Goal: Transaction & Acquisition: Obtain resource

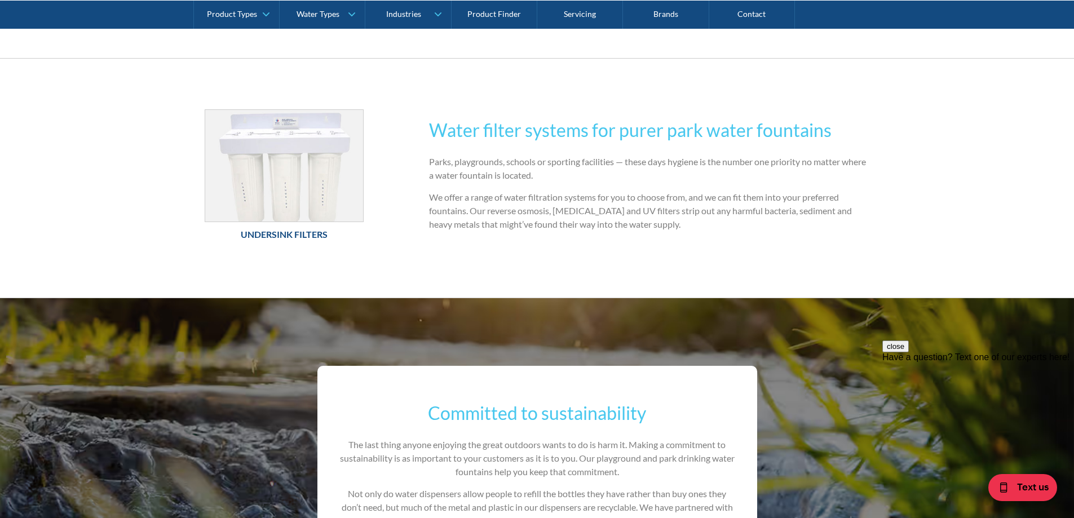
scroll to position [564, 0]
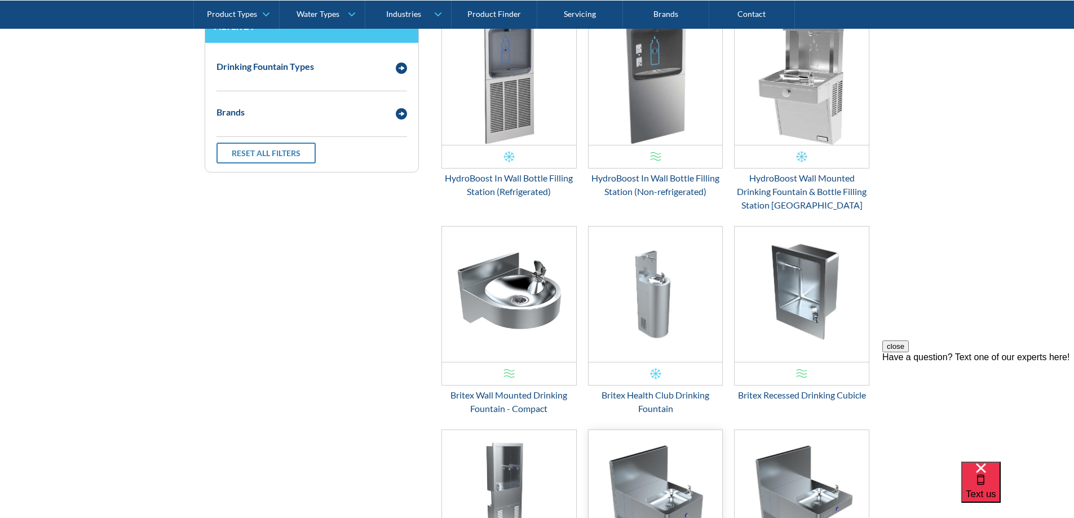
scroll to position [424, 0]
click at [534, 303] on img "Email Form 3" at bounding box center [509, 294] width 134 height 135
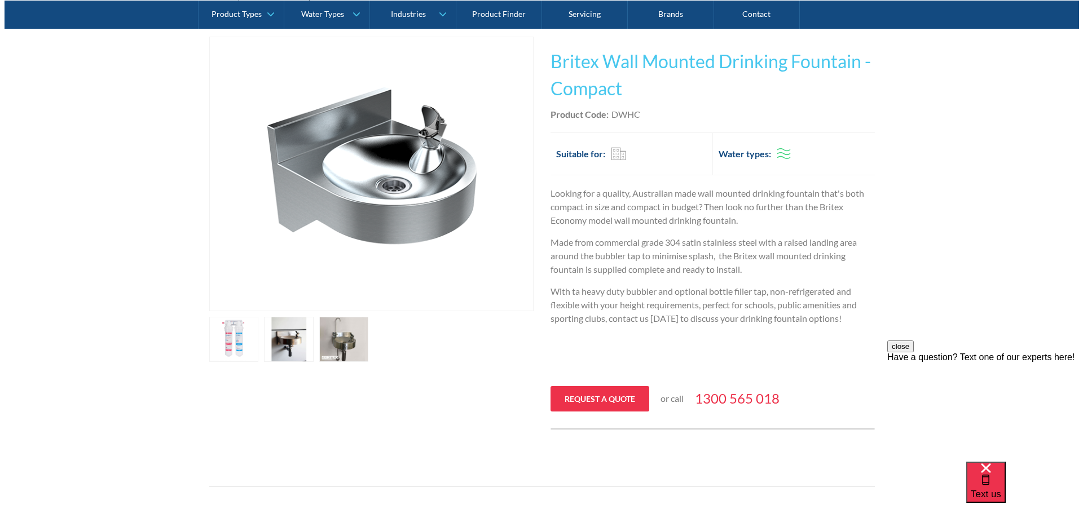
scroll to position [226, 0]
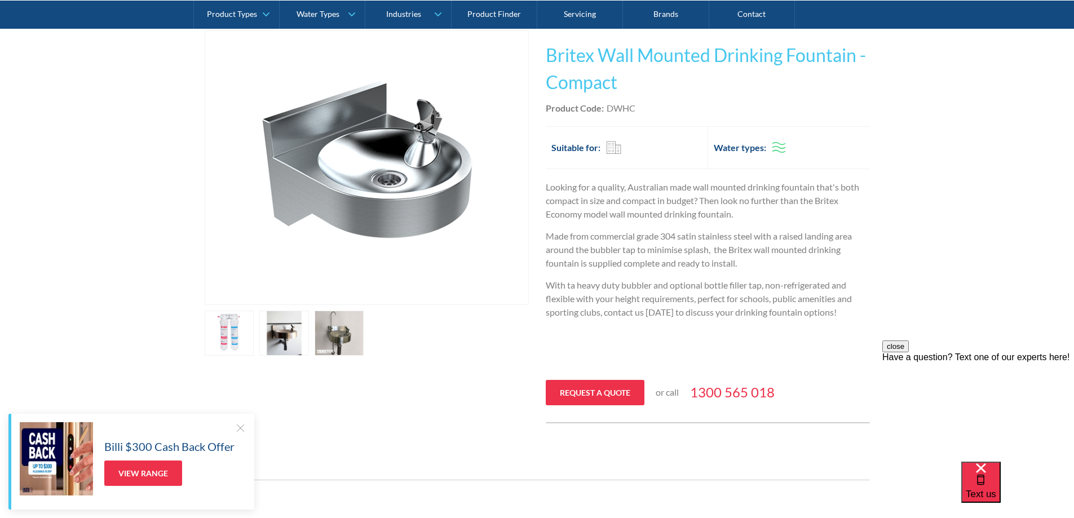
click at [340, 332] on link "open lightbox" at bounding box center [340, 333] width 50 height 45
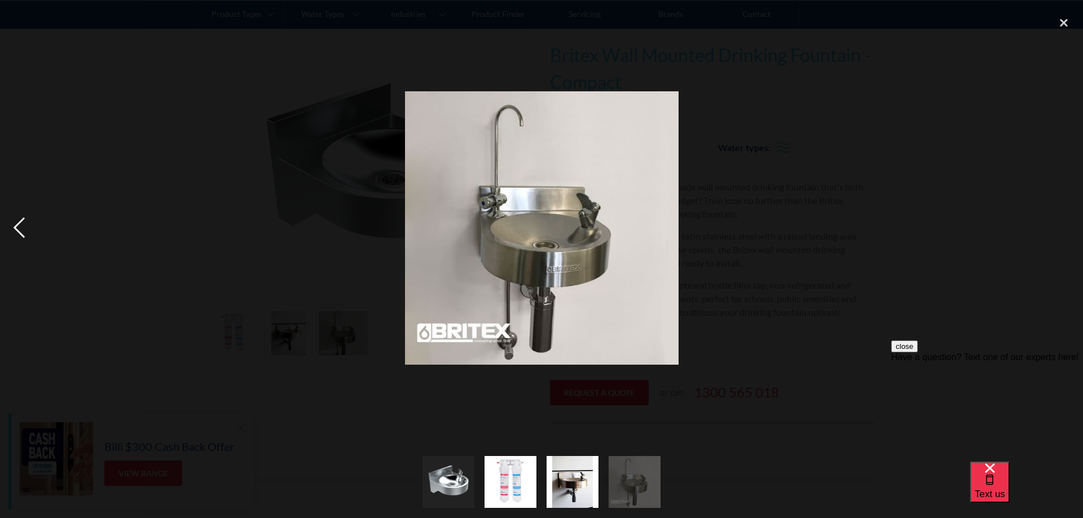
click at [23, 233] on div "previous image" at bounding box center [19, 227] width 38 height 435
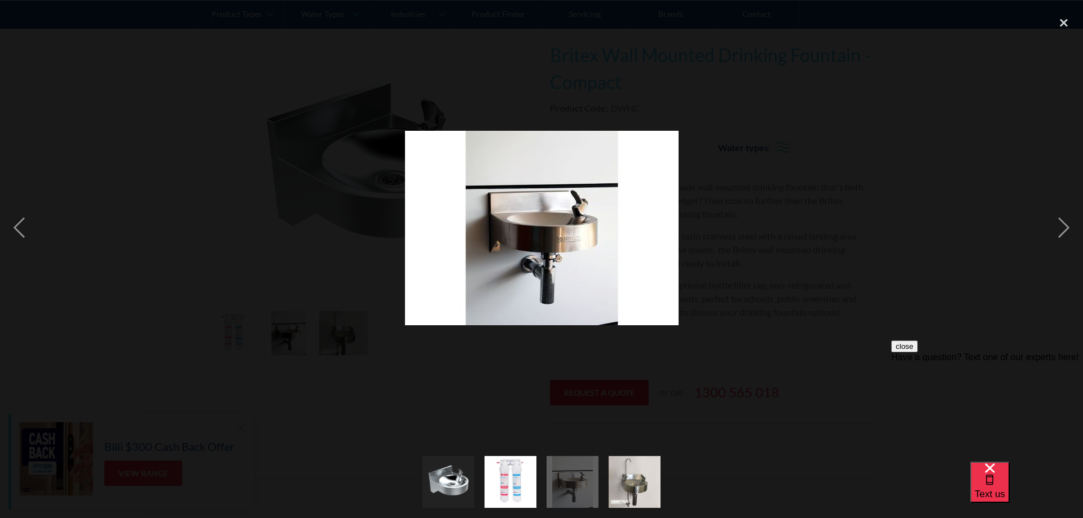
click at [988, 363] on div "Have a question? Text one of our experts here!" at bounding box center [987, 357] width 192 height 10
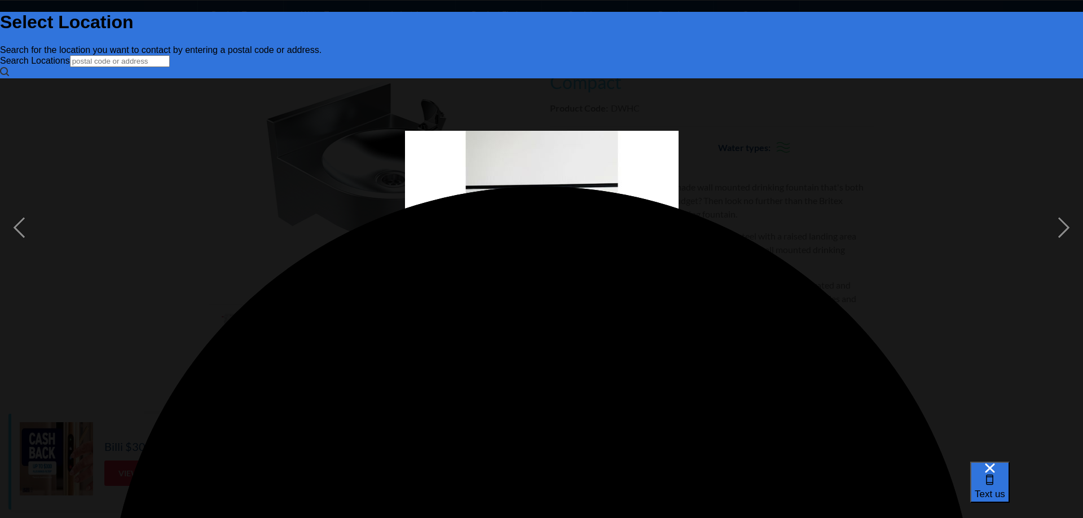
scroll to position [0, 0]
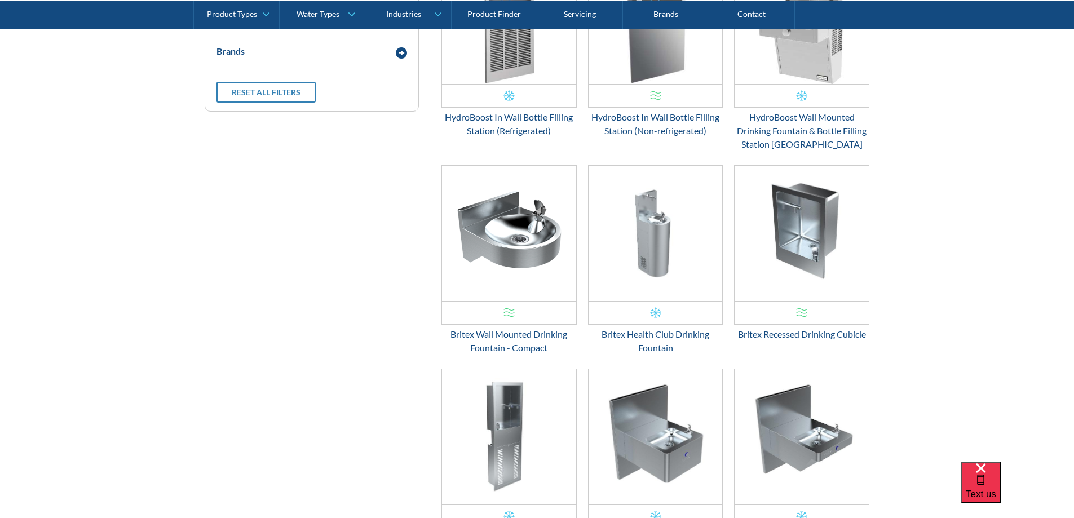
scroll to position [510, 0]
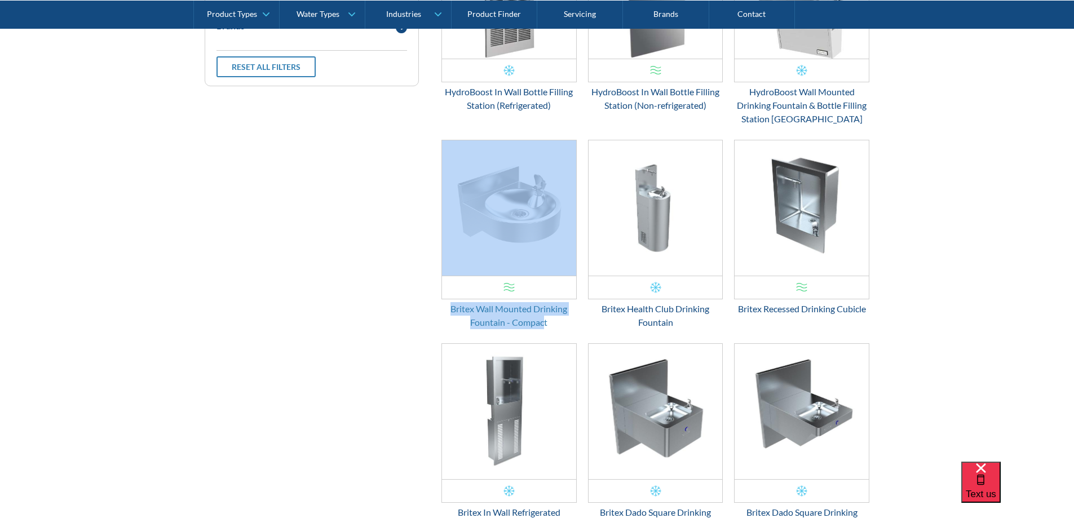
drag, startPoint x: 439, startPoint y: 306, endPoint x: 545, endPoint y: 321, distance: 107.6
click at [545, 321] on div "DWHC $ 0.00 OFFER: Fits Most Brands Best Seller Britex Wall Mounted Drinking Fo…" at bounding box center [509, 236] width 147 height 192
click at [559, 319] on div "Britex Wall Mounted Drinking Fountain - Compact" at bounding box center [509, 315] width 135 height 27
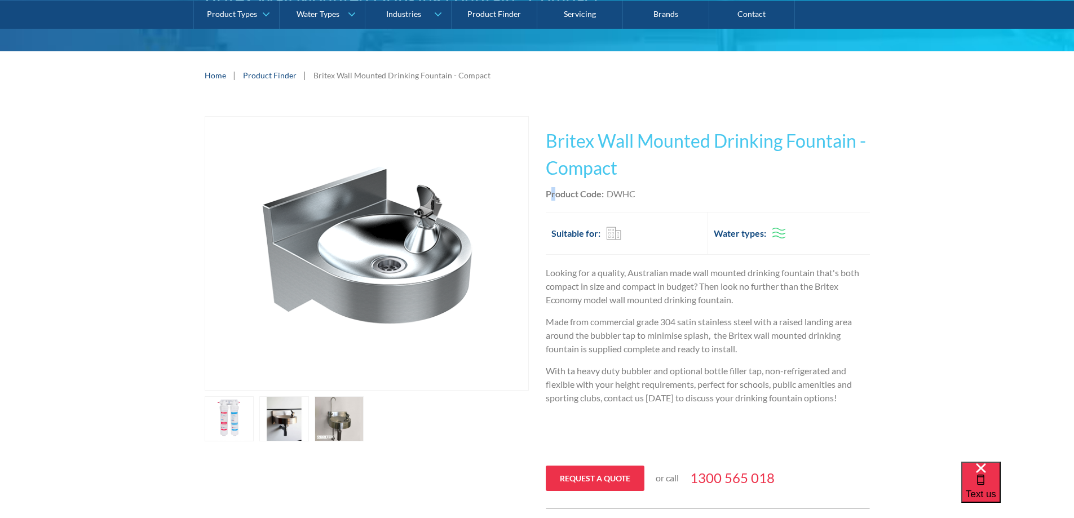
scroll to position [113, 0]
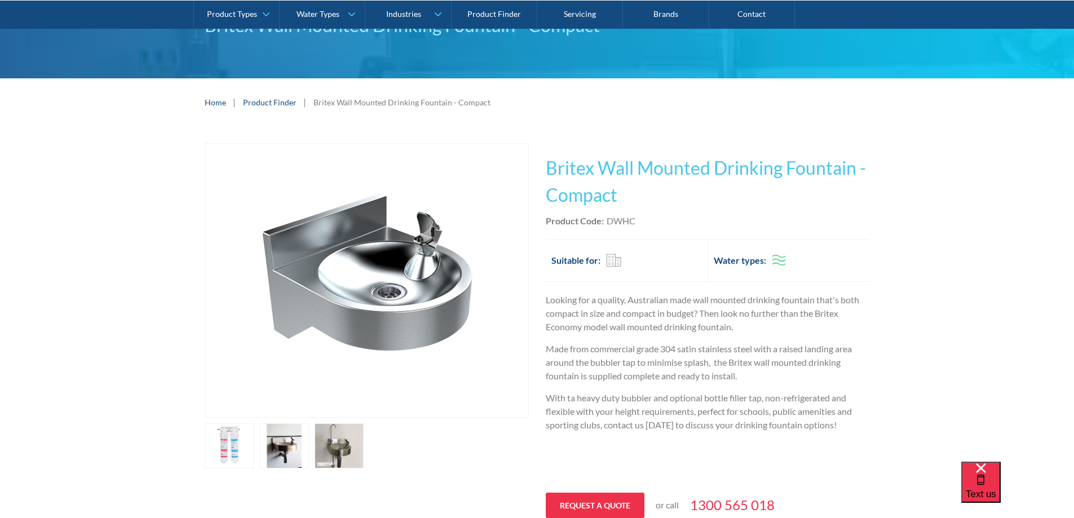
click at [642, 226] on div "Product Code: DWHC" at bounding box center [708, 221] width 324 height 14
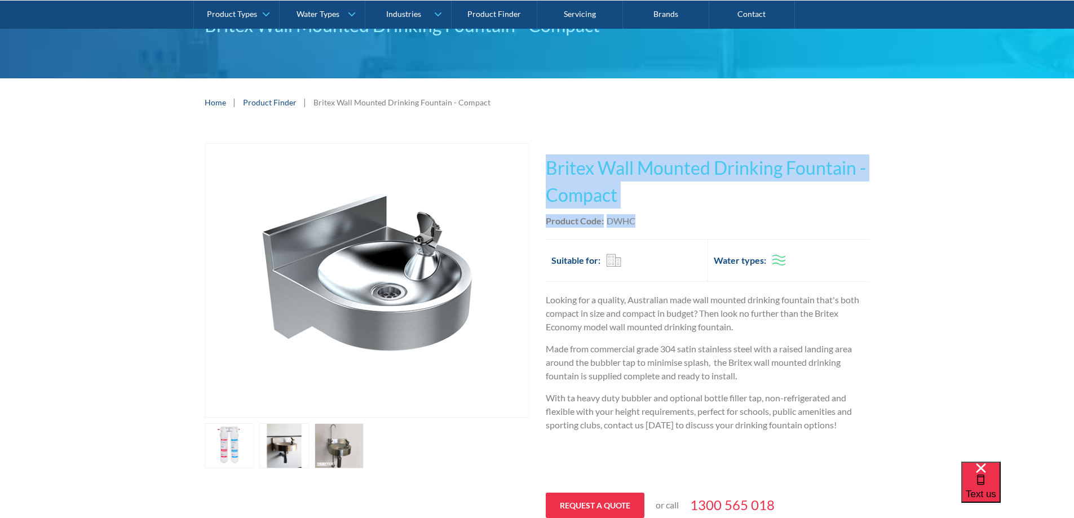
drag, startPoint x: 543, startPoint y: 165, endPoint x: 644, endPoint y: 226, distance: 118.2
click at [644, 226] on div "Play video Fits Most Brands Best Seller No items found. This tap design is incl…" at bounding box center [537, 339] width 665 height 393
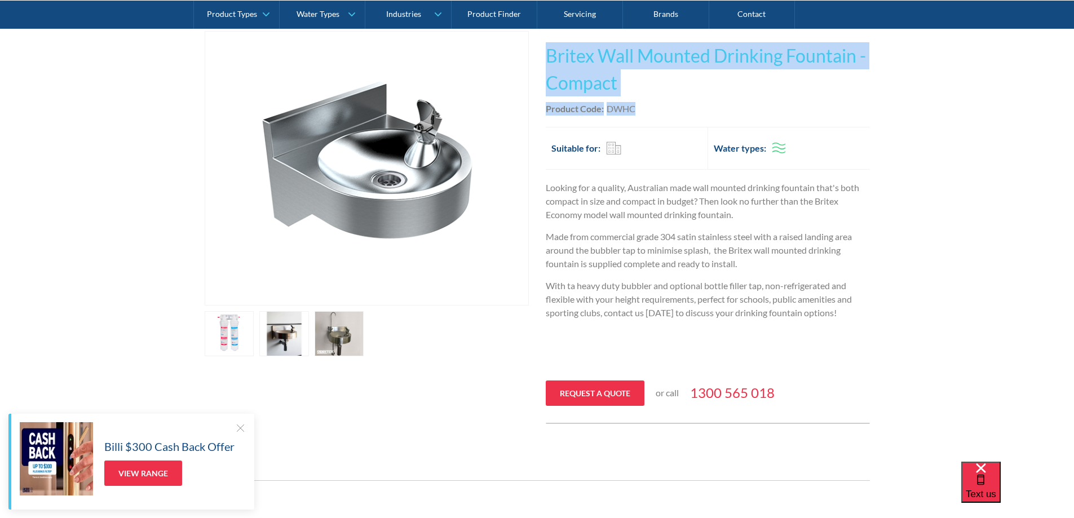
scroll to position [226, 0]
copy div "Britex Wall Mounted Drinking Fountain - Compact Indoor Outdoor Wall Mounted Bri…"
click at [593, 390] on link "Request a quote" at bounding box center [595, 392] width 99 height 25
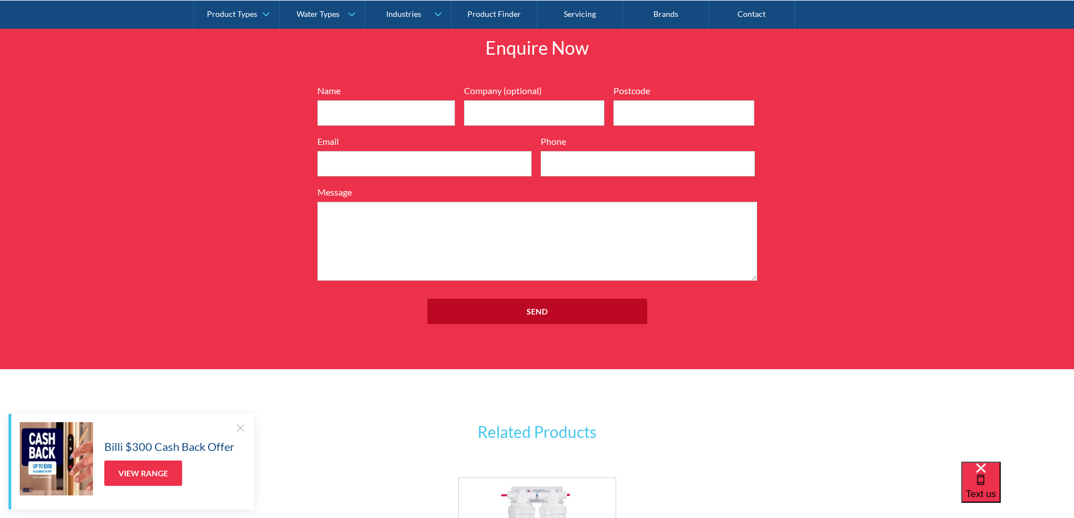
scroll to position [1292, 0]
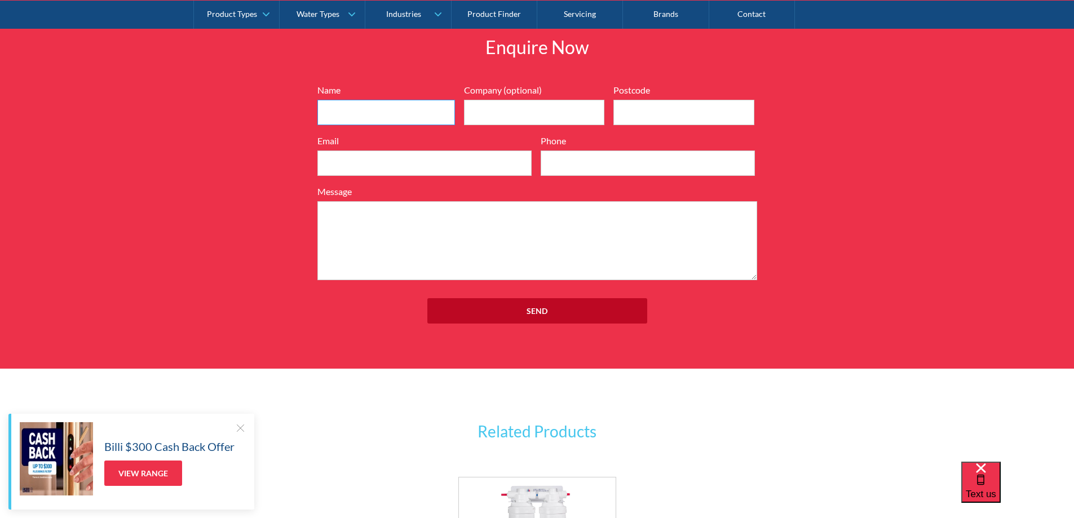
click at [398, 114] on input "Name" at bounding box center [387, 112] width 138 height 25
type input "[PERSON_NAME]"
type input "Kia Ora Kids Early Learning Centre"
type input "4132"
type input "[EMAIL_ADDRESS][DOMAIN_NAME]"
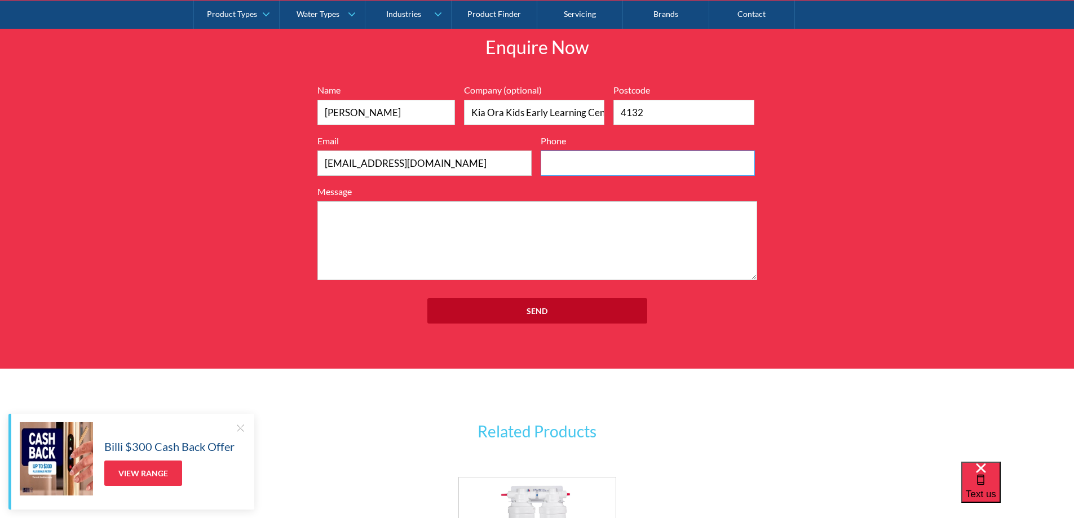
type input "0426201080"
drag, startPoint x: 468, startPoint y: 169, endPoint x: 284, endPoint y: 168, distance: 184.4
click at [292, 167] on div "Enquire Now 7199ebfc89469718eadd6f0c0345ca51cae17984353ea86a4a584a90323ec471d39…" at bounding box center [537, 184] width 1074 height 369
type input "[PERSON_NAME][EMAIL_ADDRESS][DOMAIN_NAME]"
click at [376, 222] on textarea "Message" at bounding box center [538, 240] width 440 height 79
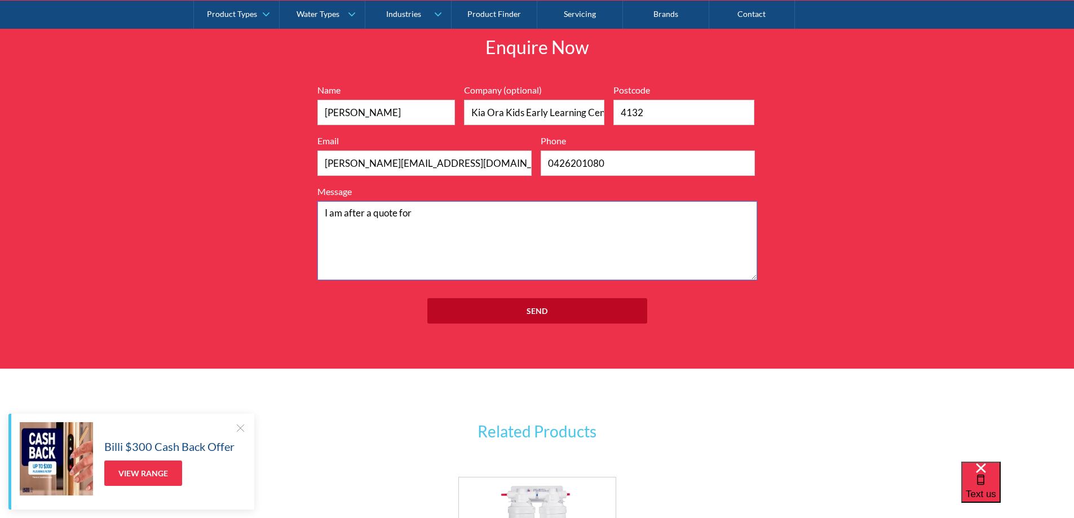
paste textarea "Britex Wall Mounted Drinking Fountain - Compact Product Code:DWHC"
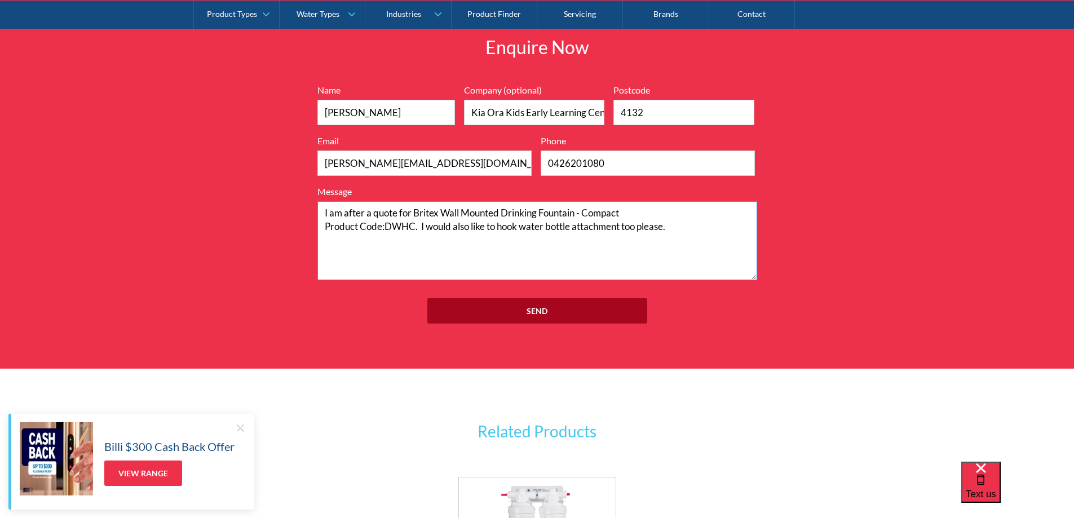
type textarea "I am after a quote for Britex Wall Mounted Drinking Fountain - Compact Product …"
click at [537, 307] on input "Send" at bounding box center [537, 310] width 220 height 25
